Goal: Task Accomplishment & Management: Use online tool/utility

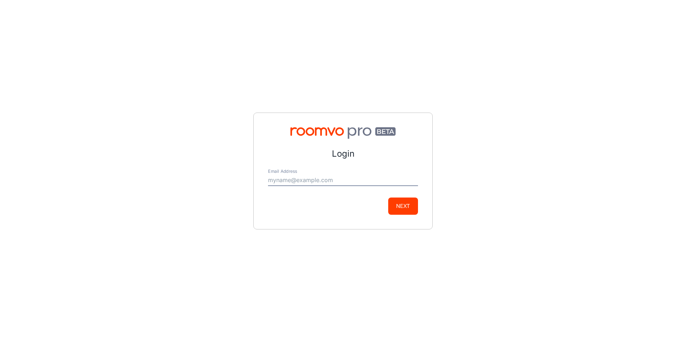
click at [306, 179] on input "Email Address" at bounding box center [343, 180] width 150 height 11
type input "[PERSON_NAME][EMAIL_ADDRESS][DOMAIN_NAME]"
click at [393, 209] on button "Next" at bounding box center [403, 206] width 30 height 17
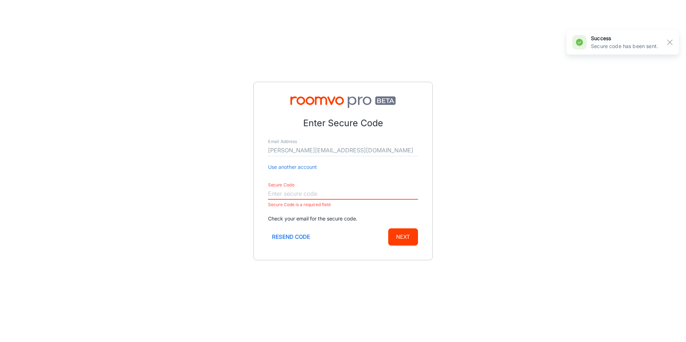
paste input "761902"
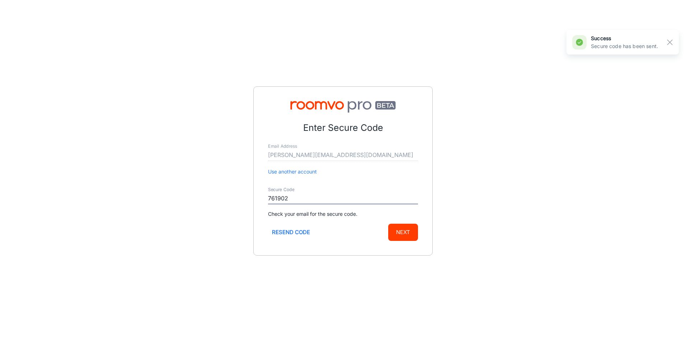
type input "761902"
click at [410, 231] on button "Next" at bounding box center [403, 232] width 30 height 17
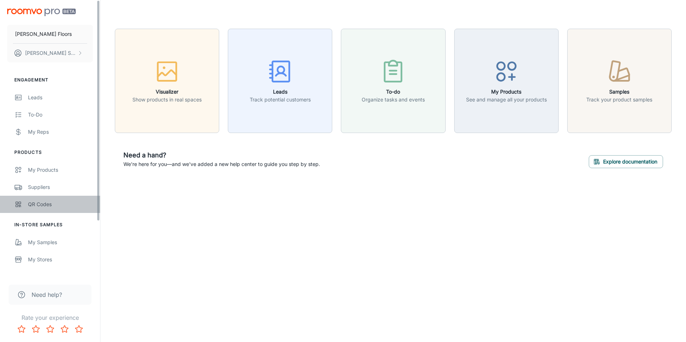
click at [41, 204] on div "QR Codes" at bounding box center [60, 205] width 65 height 8
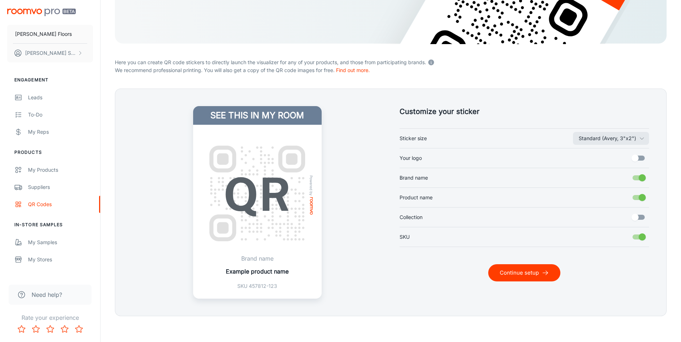
scroll to position [130, 0]
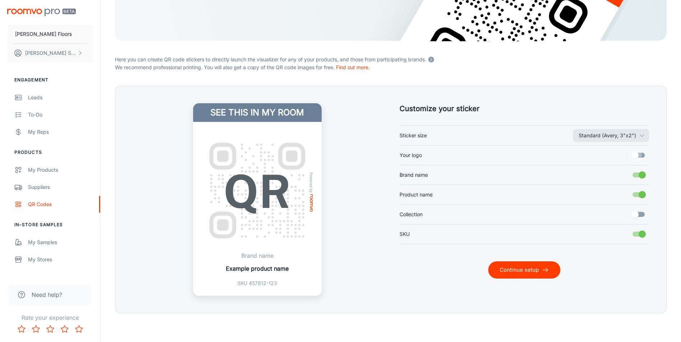
click at [644, 152] on input "Your logo" at bounding box center [634, 156] width 41 height 14
checkbox input "true"
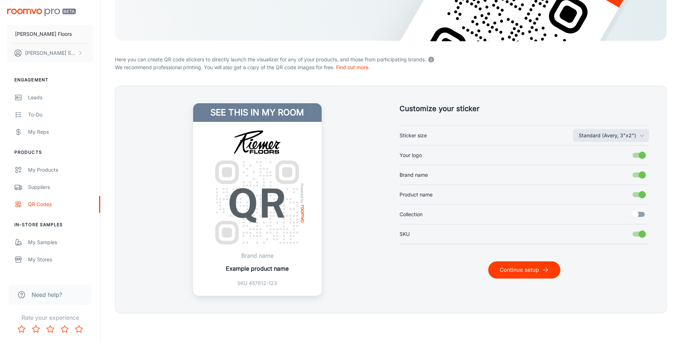
click at [550, 271] on button "Continue setup" at bounding box center [524, 270] width 72 height 17
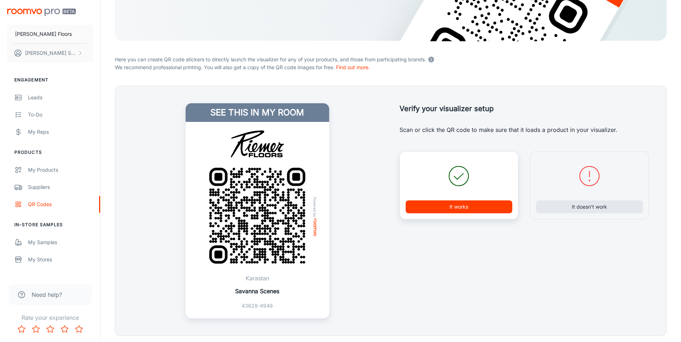
click at [417, 204] on button "It works" at bounding box center [458, 207] width 107 height 13
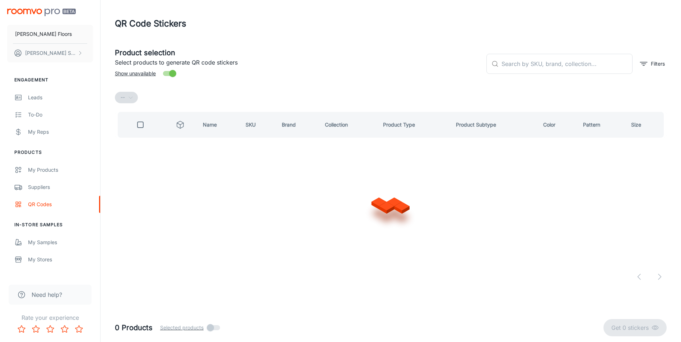
scroll to position [0, 0]
click at [508, 72] on input "text" at bounding box center [571, 64] width 133 height 20
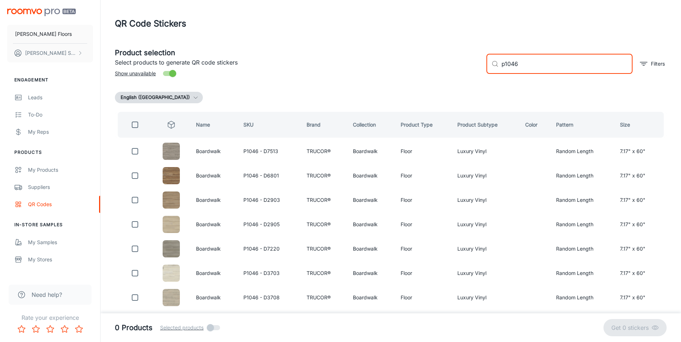
type input "p1046"
click at [136, 124] on input "checkbox" at bounding box center [135, 125] width 14 height 14
checkbox input "true"
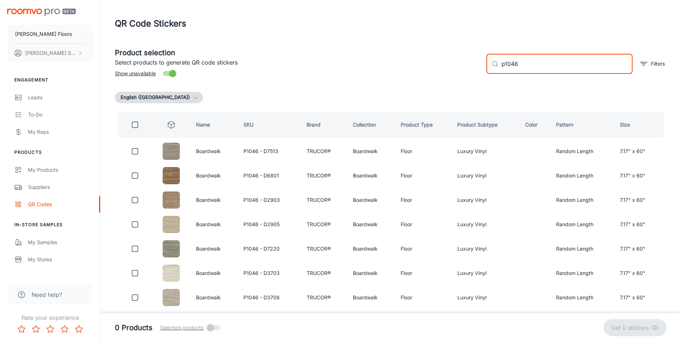
checkbox input "true"
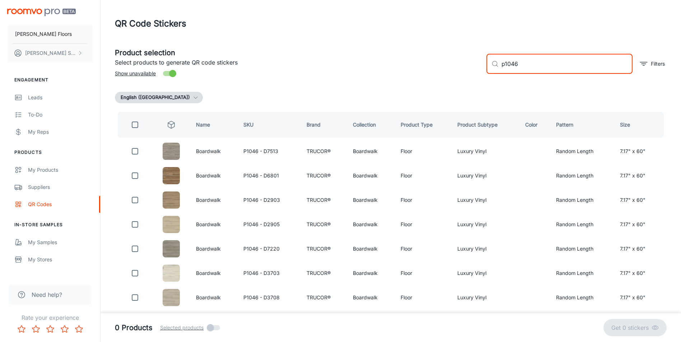
checkbox input "true"
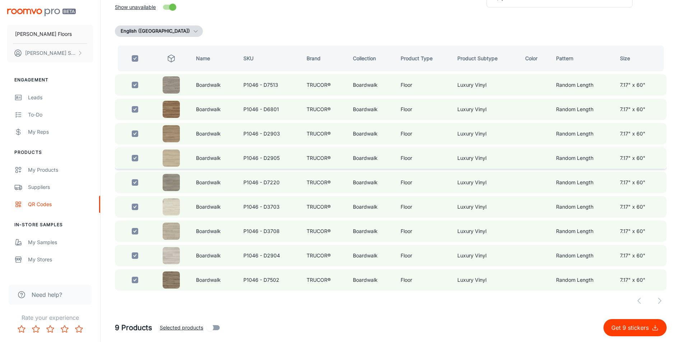
scroll to position [67, 0]
click at [637, 325] on p "Get 9 stickers" at bounding box center [631, 328] width 40 height 9
checkbox input "false"
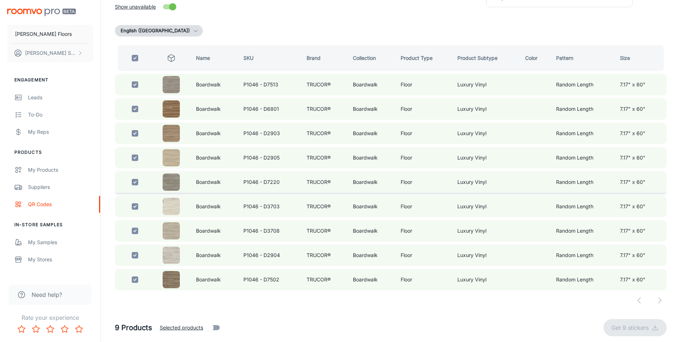
checkbox input "false"
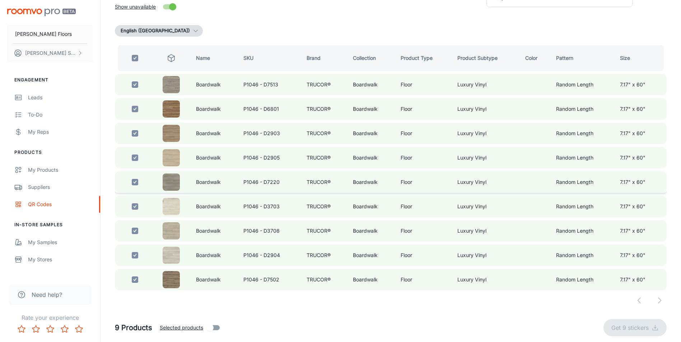
checkbox input "false"
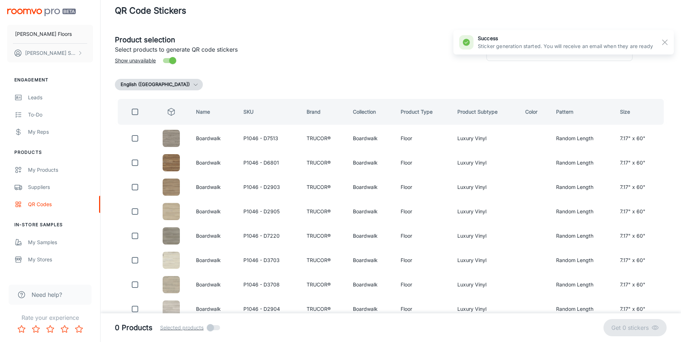
scroll to position [0, 0]
